Goal: Information Seeking & Learning: Understand process/instructions

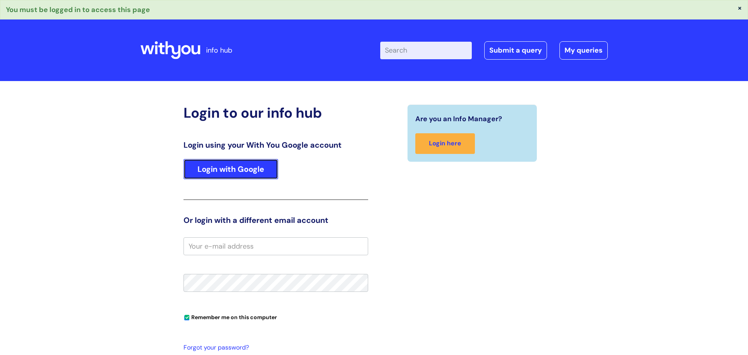
click at [219, 167] on link "Login with Google" at bounding box center [230, 169] width 95 height 20
click at [226, 167] on link "Login with Google" at bounding box center [230, 169] width 95 height 20
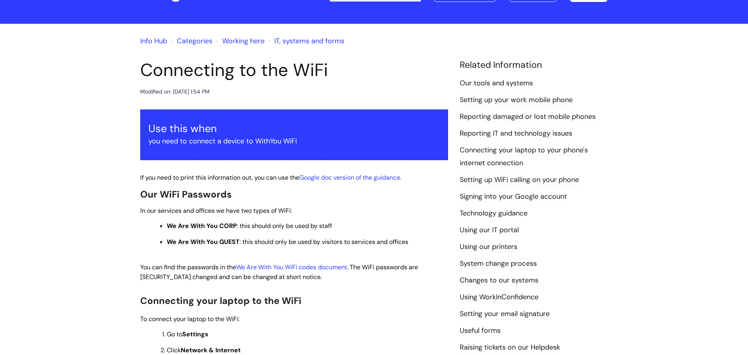
scroll to position [42, 0]
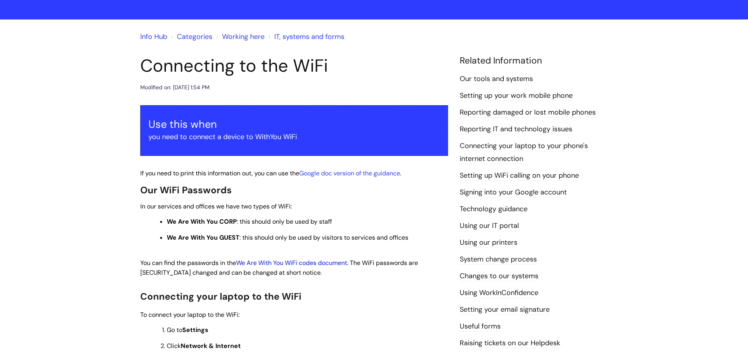
click at [345, 265] on link "We Are With You WiFi codes document" at bounding box center [291, 263] width 111 height 8
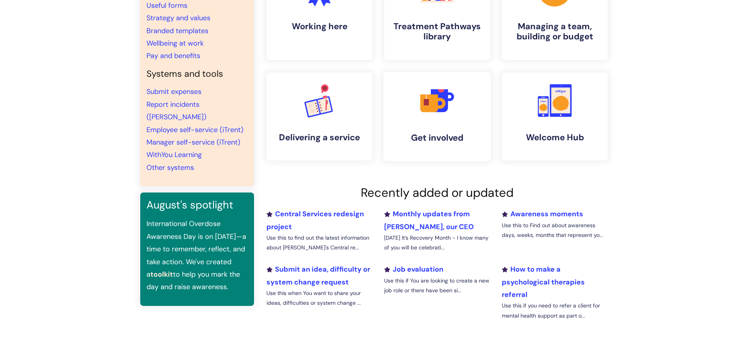
scroll to position [114, 0]
